Goal: Task Accomplishment & Management: Manage account settings

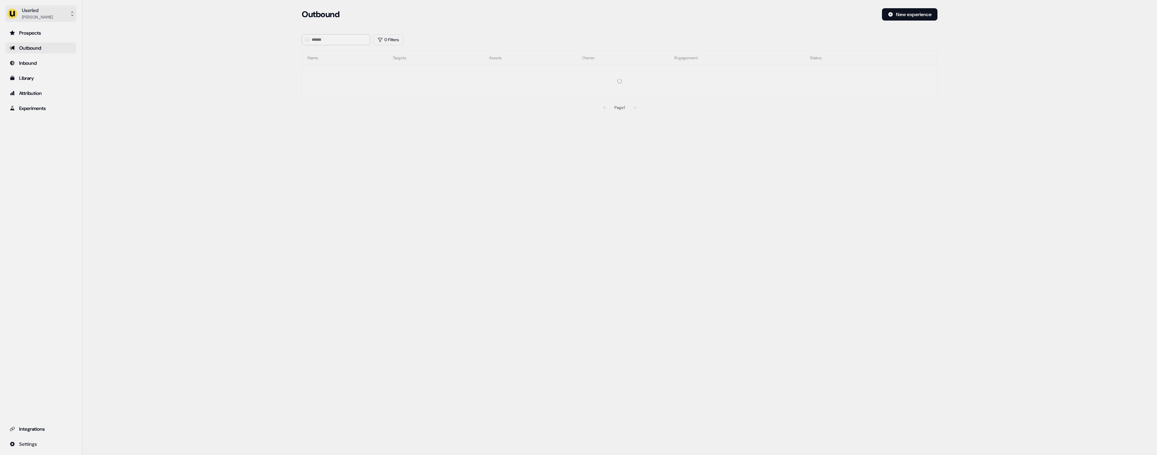
click at [46, 17] on button "Userled Henry Li" at bounding box center [40, 13] width 71 height 16
click at [53, 32] on div "Impersonate (Admin)" at bounding box center [40, 32] width 65 height 12
click at [331, 49] on div "Select org" at bounding box center [330, 48] width 51 height 7
type input "*******"
click at [568, 127] on div "Loading... Impersonate Select who you want to impersonate Elliptic Email pouyeh…" at bounding box center [619, 227] width 1075 height 455
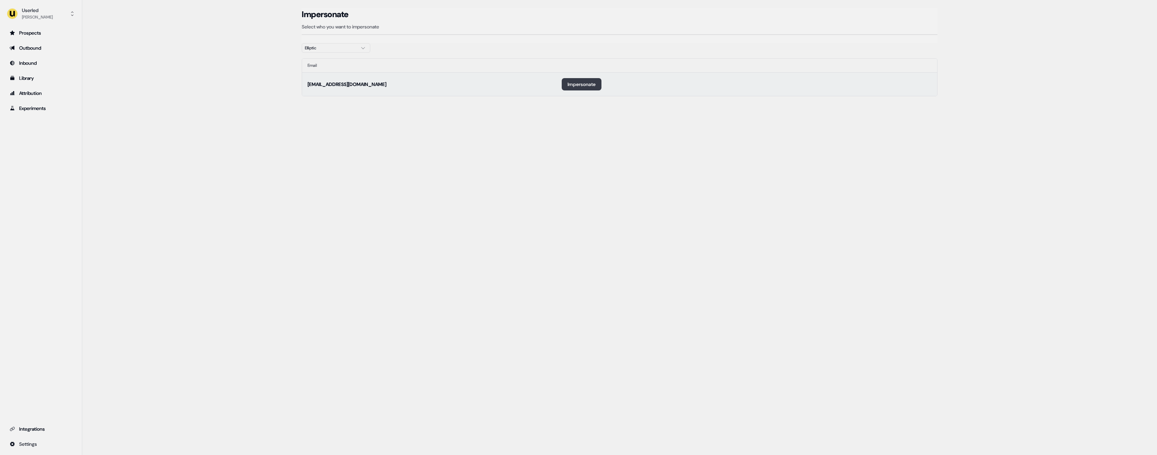
click at [572, 86] on button "Impersonate" at bounding box center [582, 84] width 40 height 12
